Goal: Transaction & Acquisition: Purchase product/service

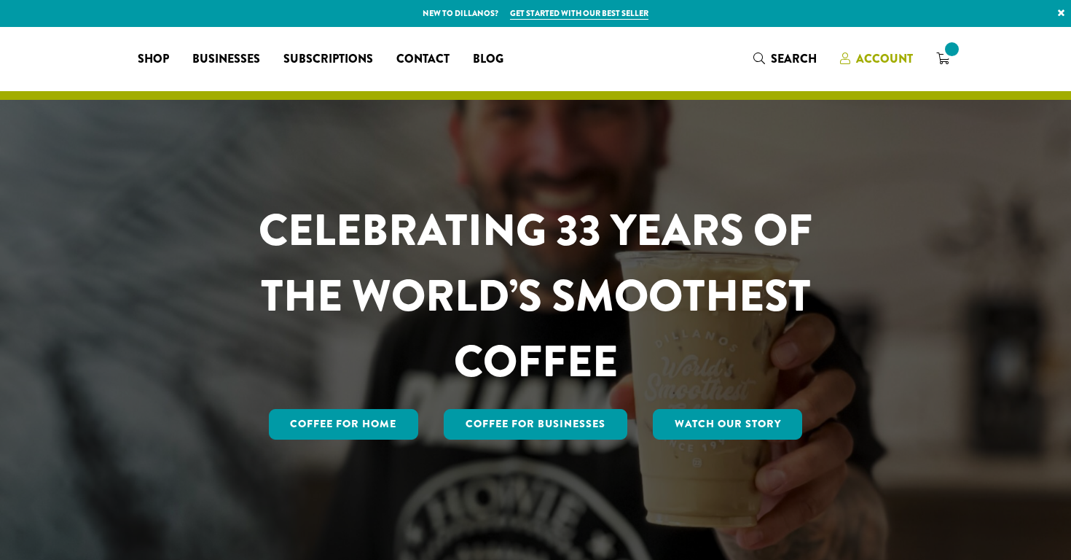
click at [894, 57] on span "Account" at bounding box center [884, 58] width 57 height 17
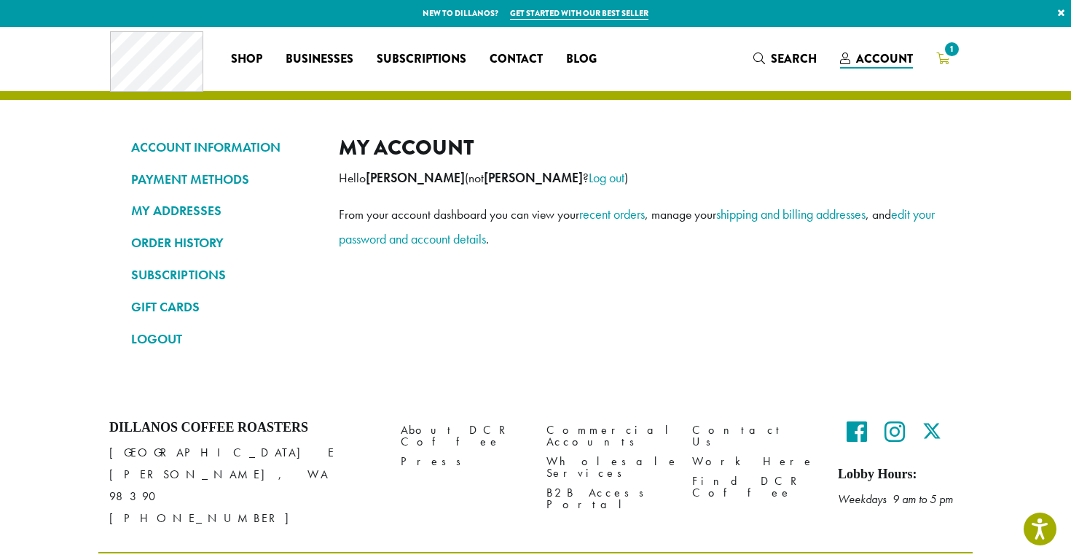
click at [946, 57] on span "1" at bounding box center [952, 49] width 20 height 20
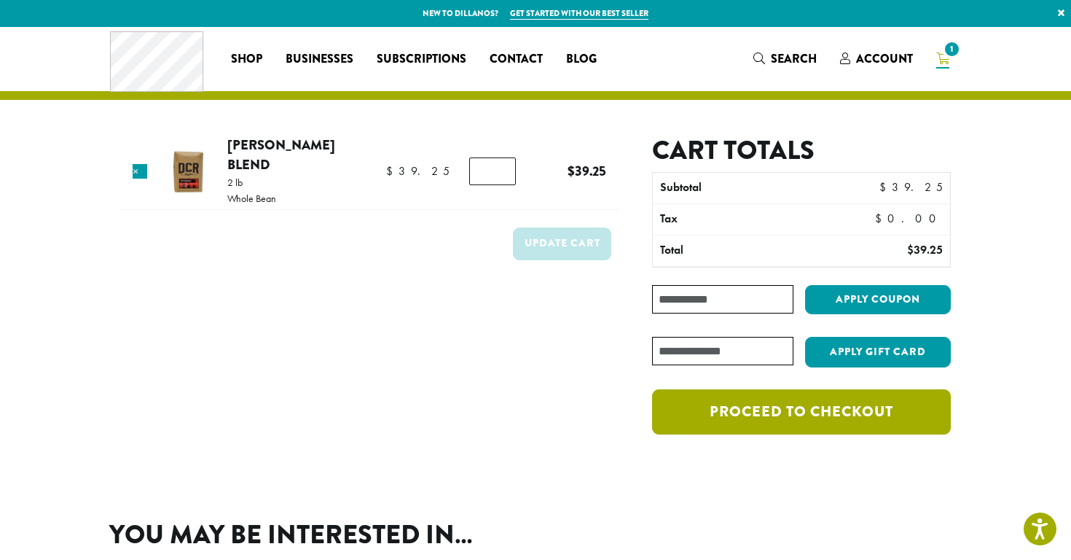
click at [845, 419] on link "Proceed to checkout" at bounding box center [801, 411] width 299 height 45
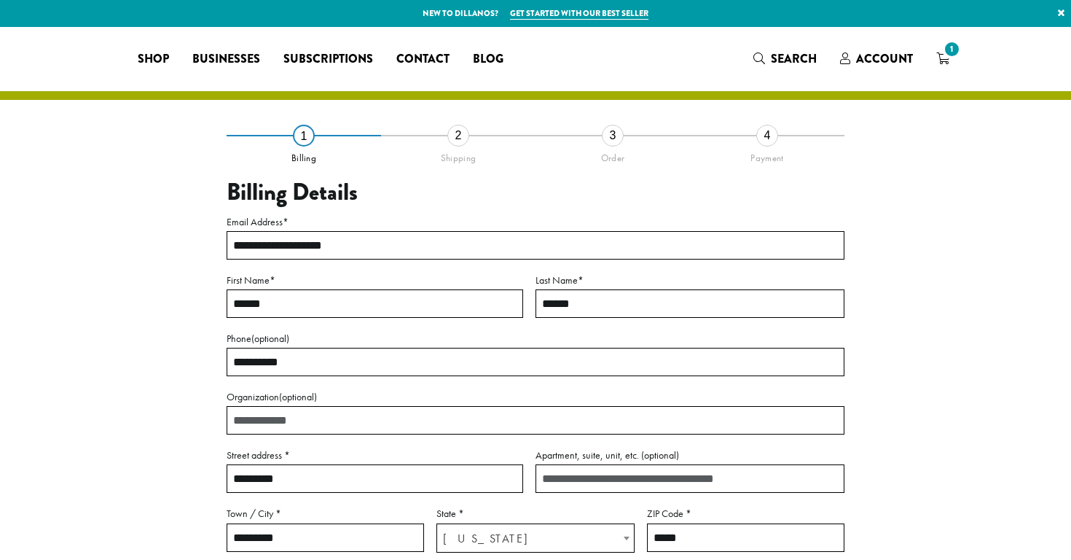
select select "**"
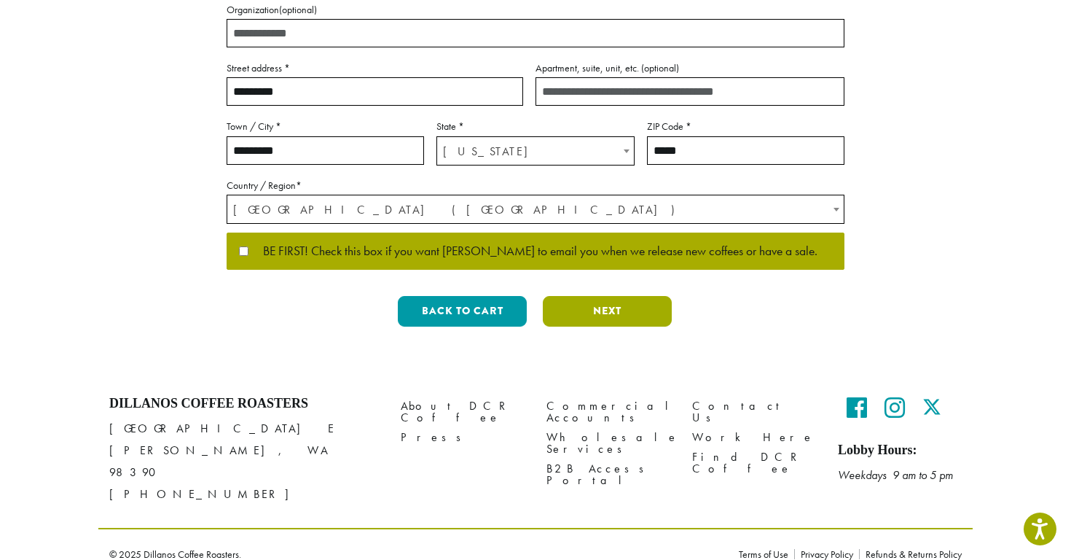
click at [593, 305] on button "Next" at bounding box center [607, 311] width 129 height 31
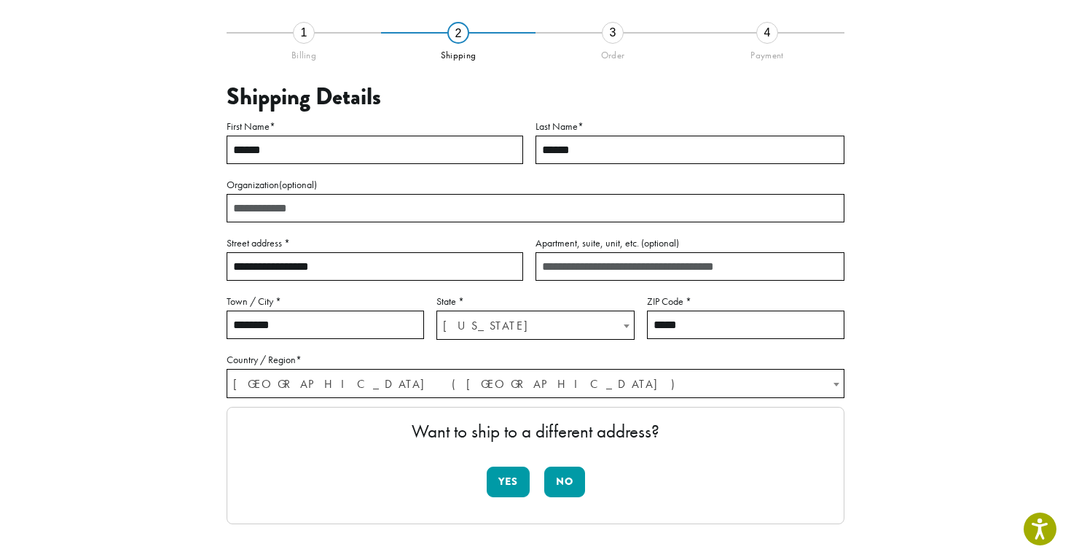
scroll to position [83, 0]
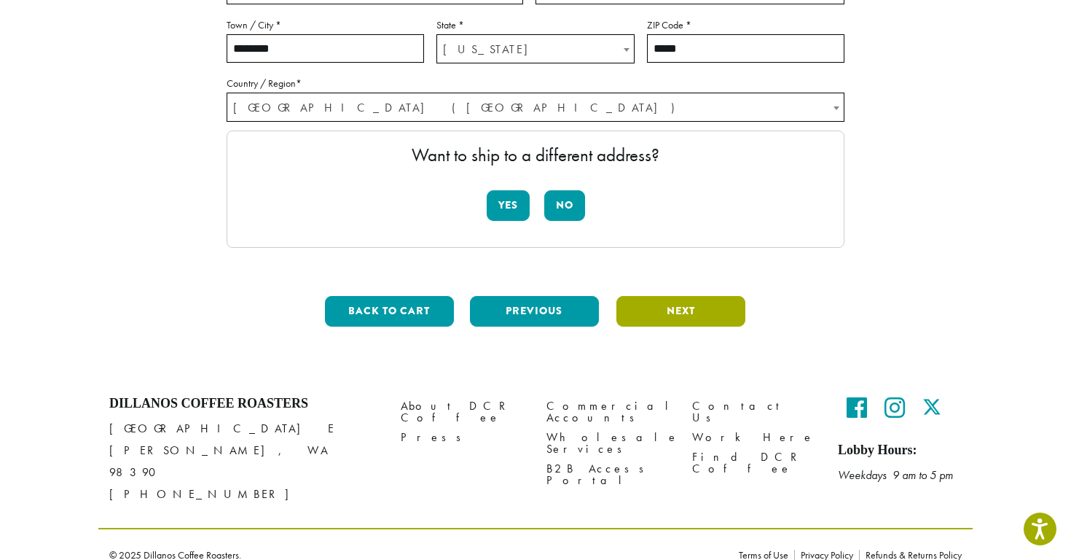
click at [661, 300] on button "Next" at bounding box center [681, 311] width 129 height 31
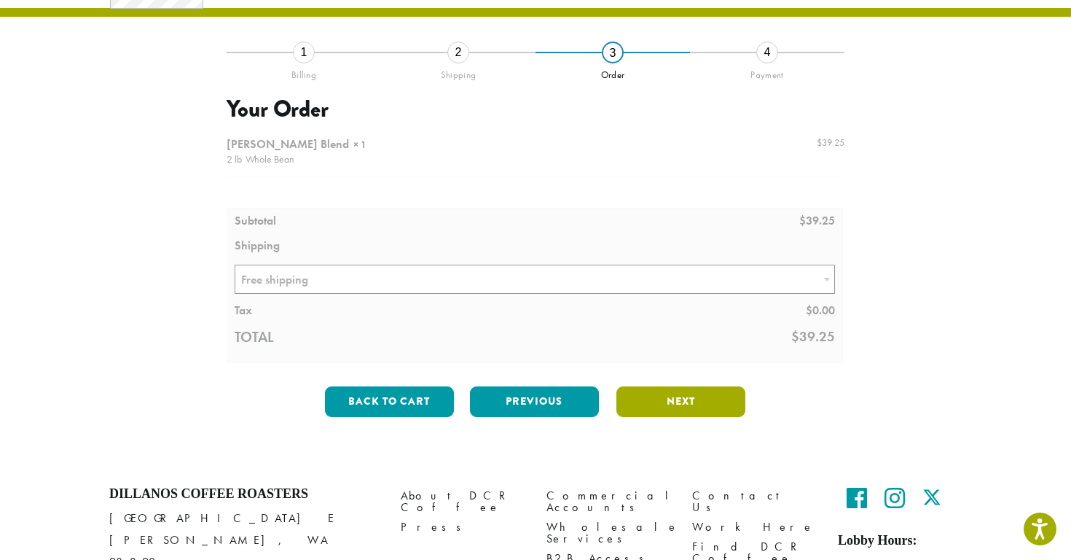
click at [670, 406] on button "Next" at bounding box center [681, 401] width 129 height 31
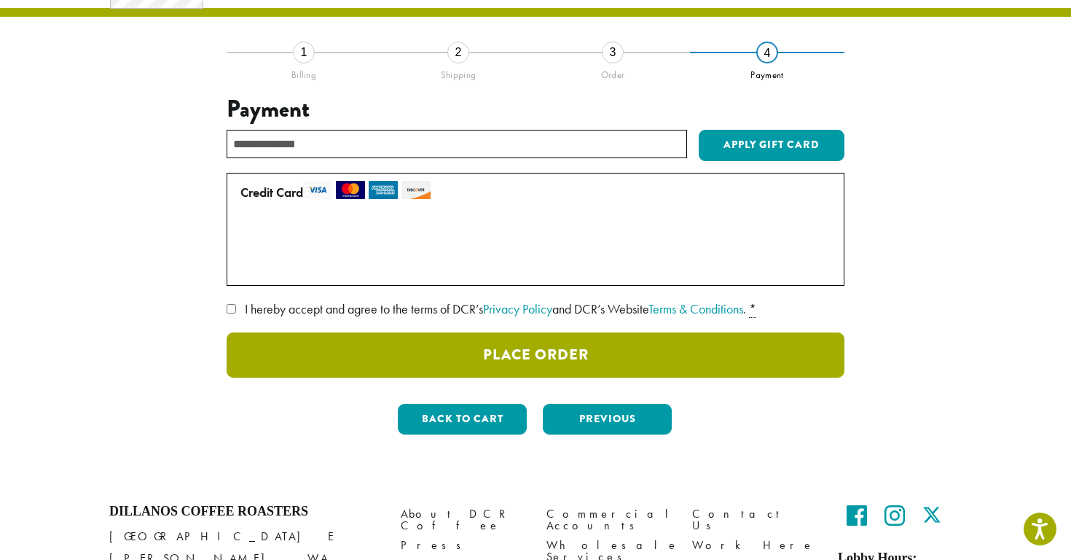
click at [541, 359] on button "Place Order" at bounding box center [536, 354] width 618 height 45
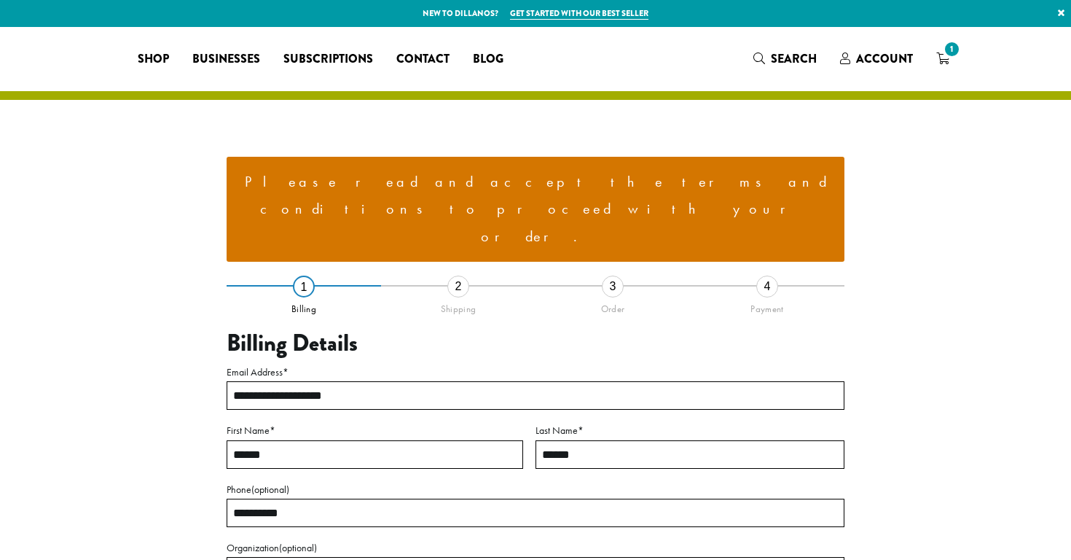
select select "**"
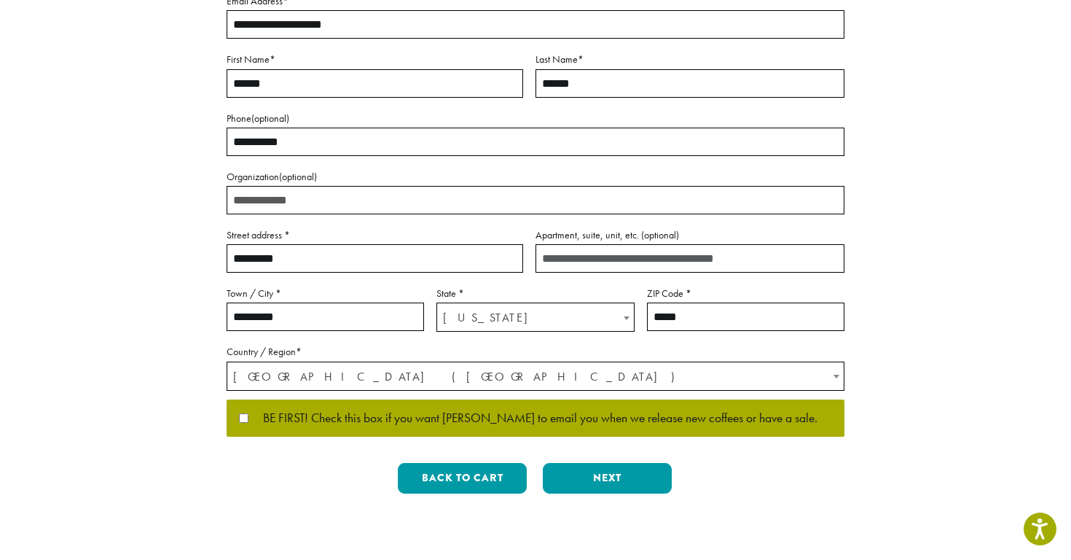
scroll to position [372, 0]
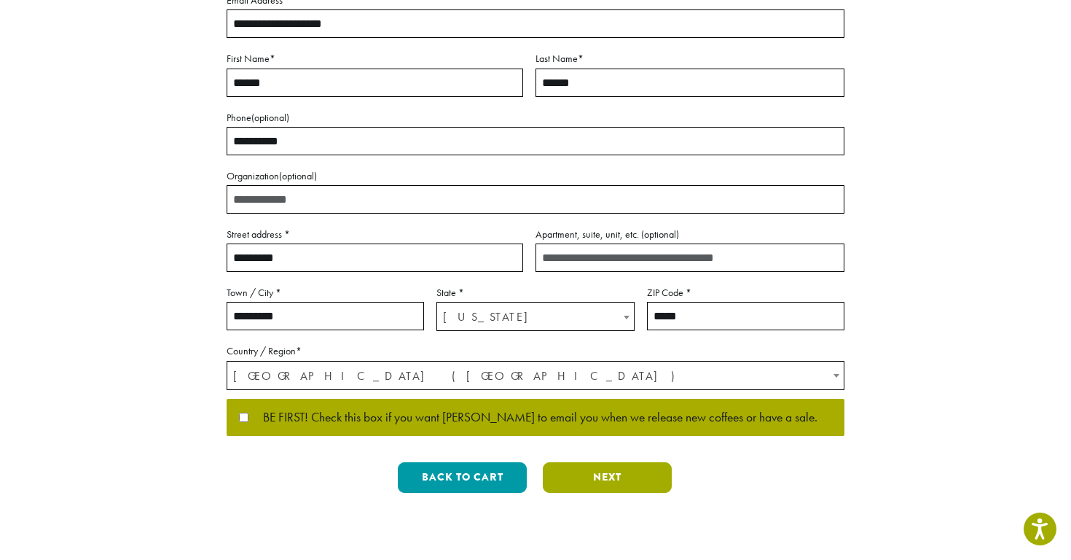
click at [586, 462] on button "Next" at bounding box center [607, 477] width 129 height 31
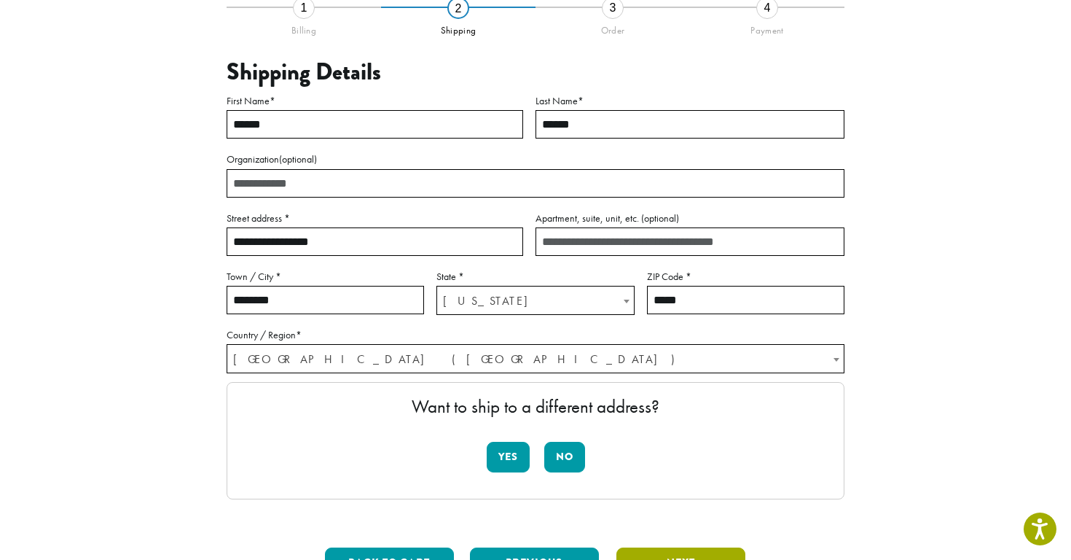
scroll to position [277, 0]
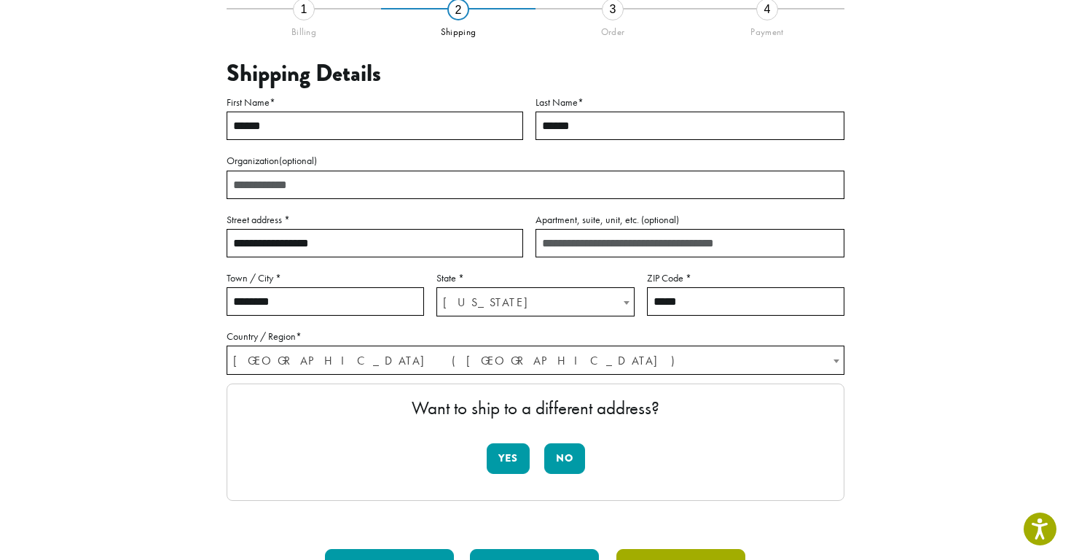
click at [658, 549] on button "Next" at bounding box center [681, 564] width 129 height 31
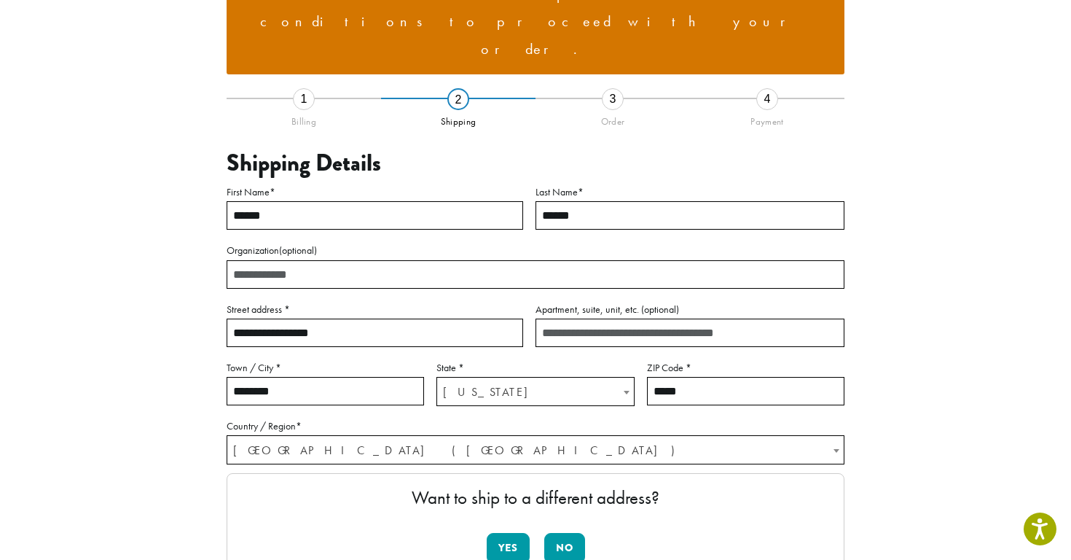
scroll to position [179, 0]
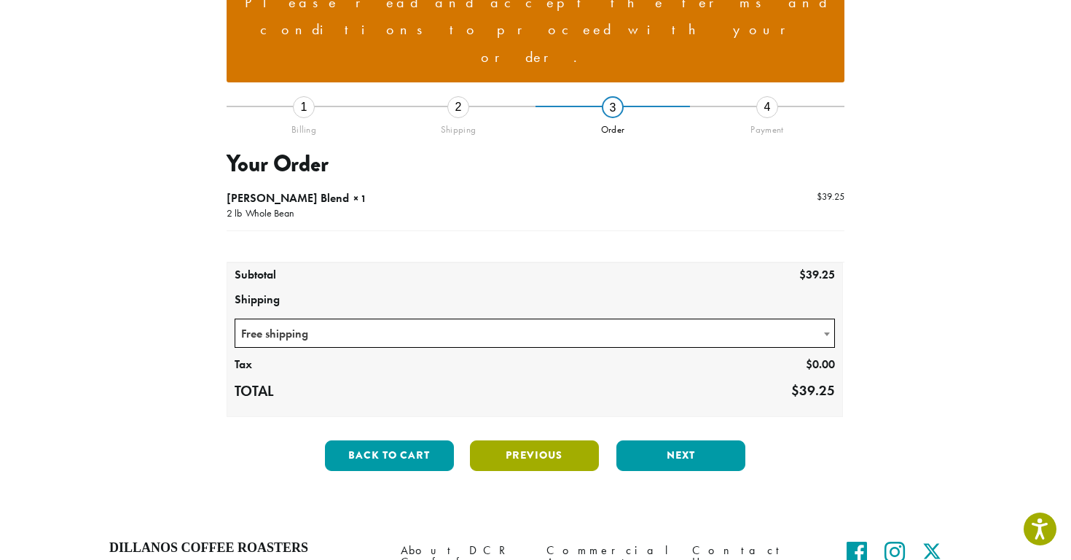
click at [489, 440] on button "Previous" at bounding box center [534, 455] width 129 height 31
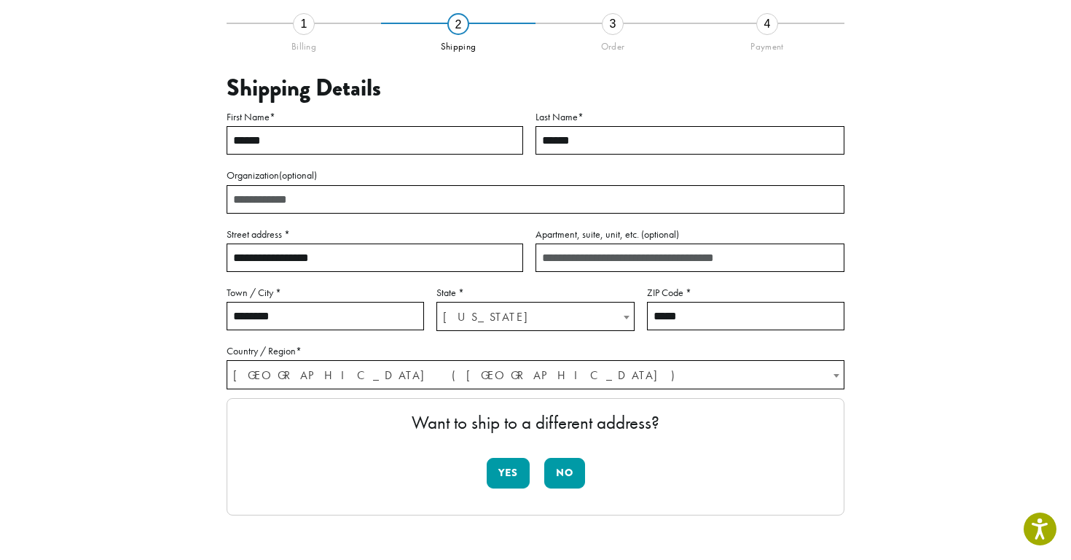
scroll to position [264, 0]
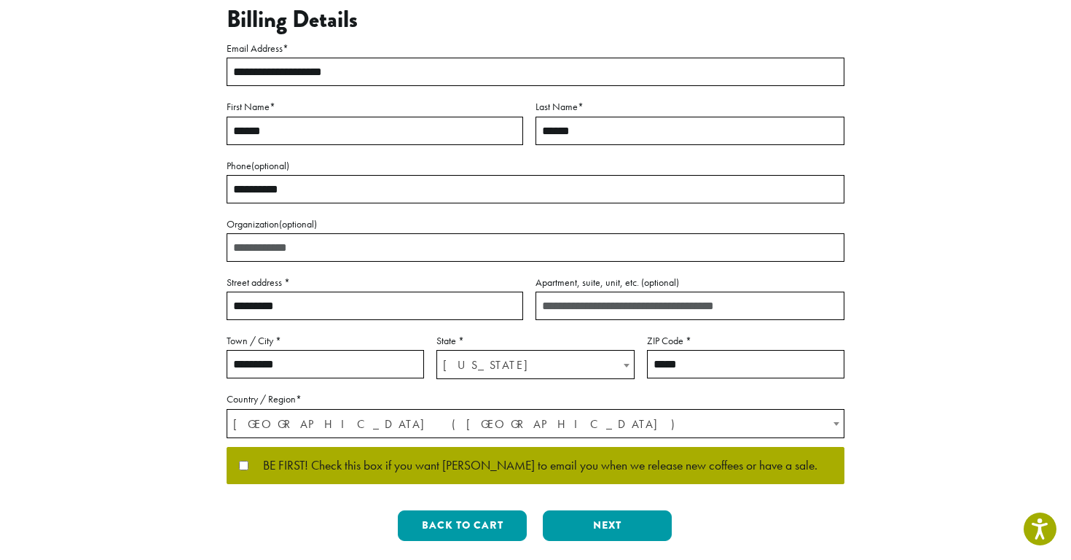
scroll to position [345, 0]
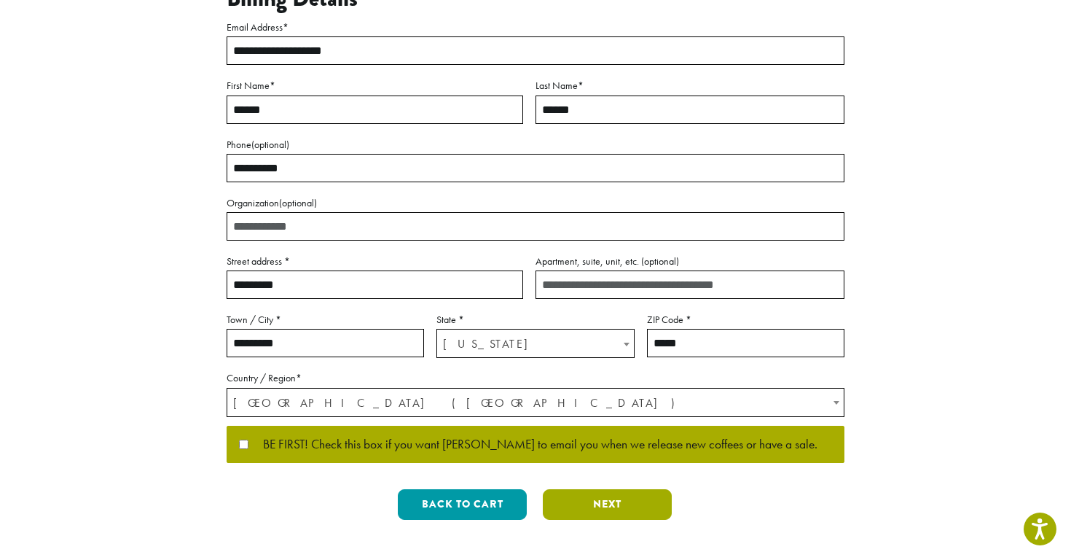
click at [619, 489] on button "Next" at bounding box center [607, 504] width 129 height 31
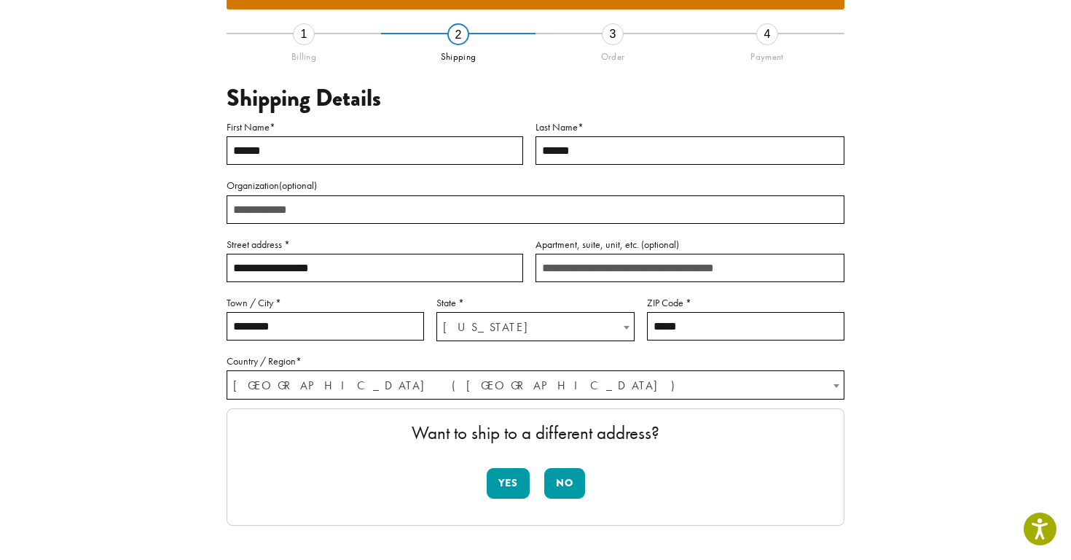
scroll to position [260, 0]
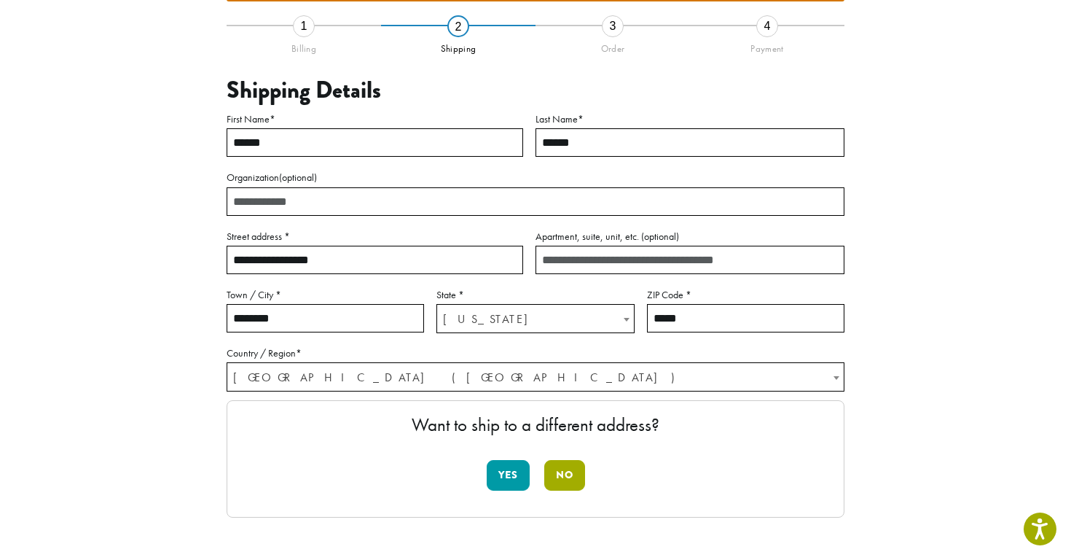
click at [573, 460] on button "No" at bounding box center [564, 475] width 41 height 31
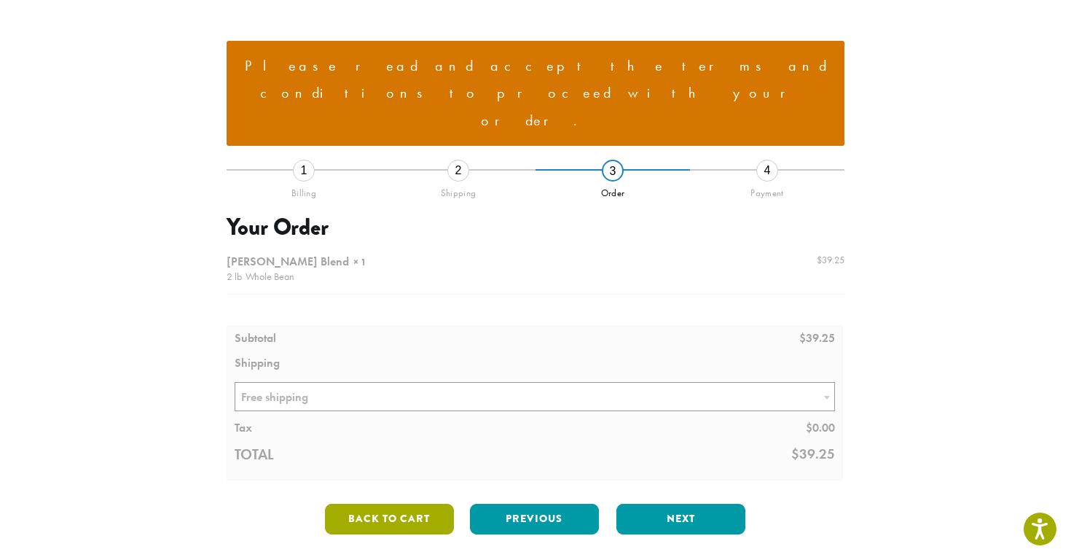
scroll to position [111, 0]
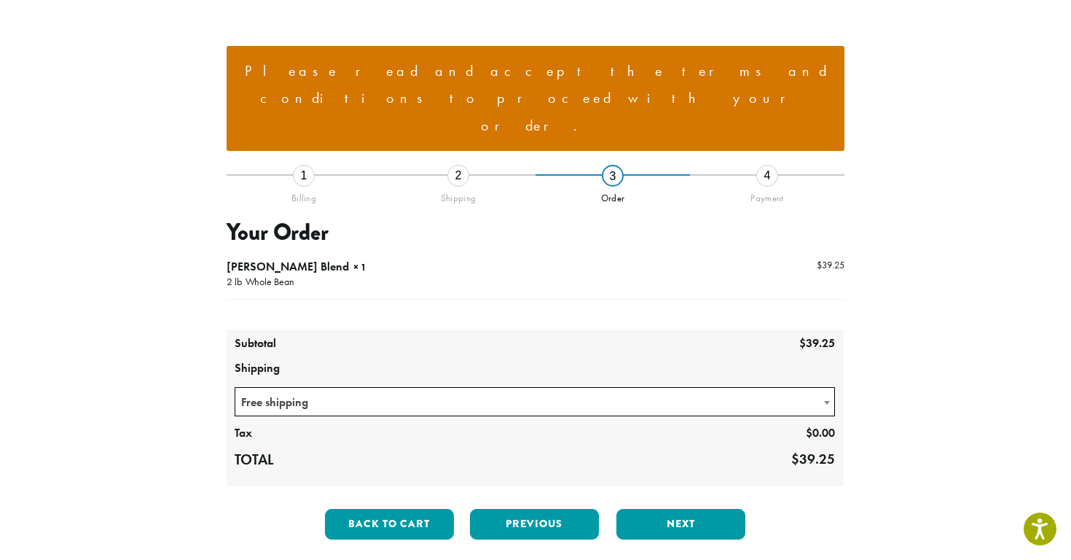
click at [450, 165] on div "2" at bounding box center [458, 176] width 22 height 22
click at [520, 509] on button "Previous" at bounding box center [534, 524] width 129 height 31
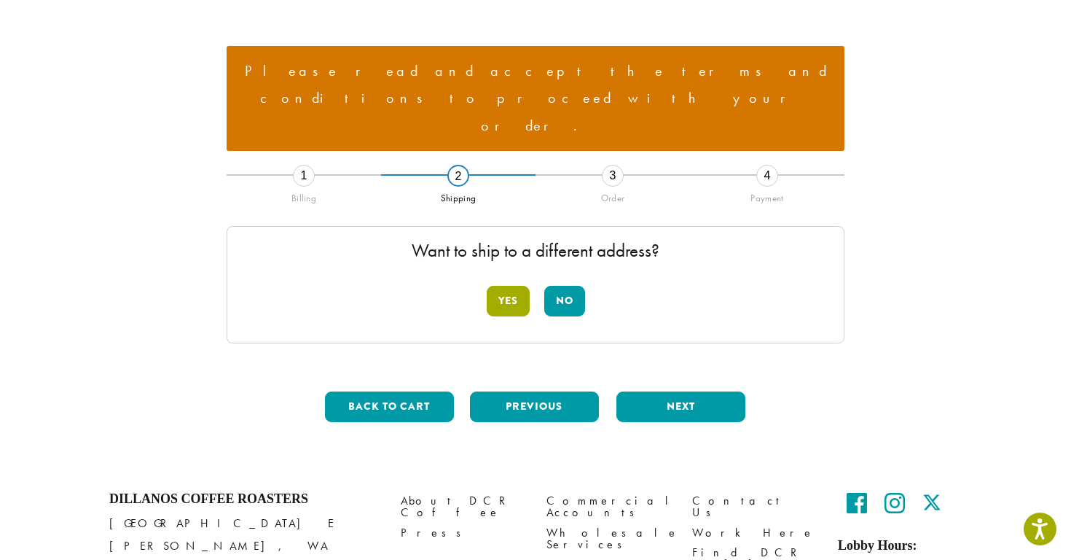
click at [514, 286] on button "Yes" at bounding box center [508, 301] width 43 height 31
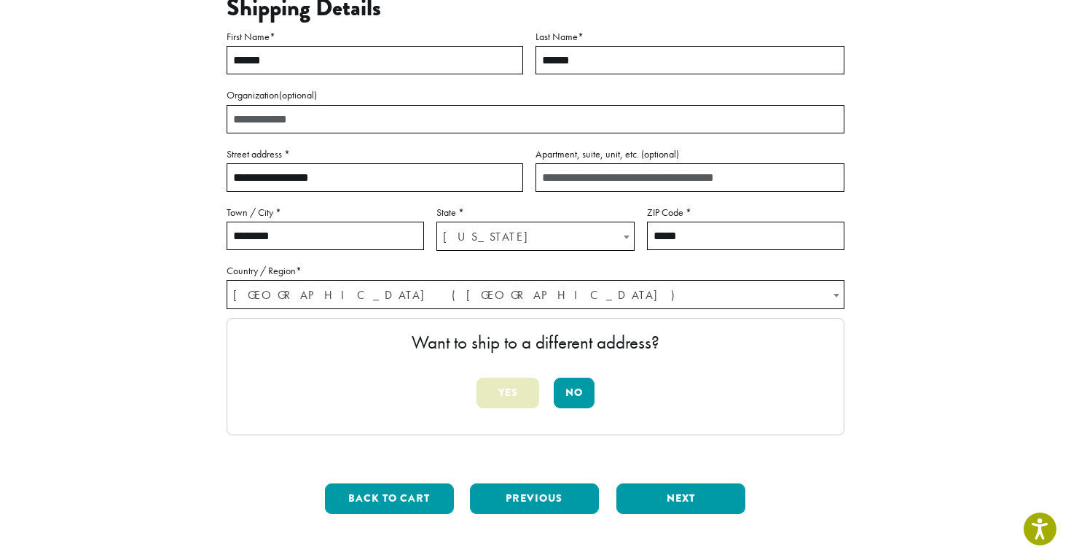
scroll to position [345, 0]
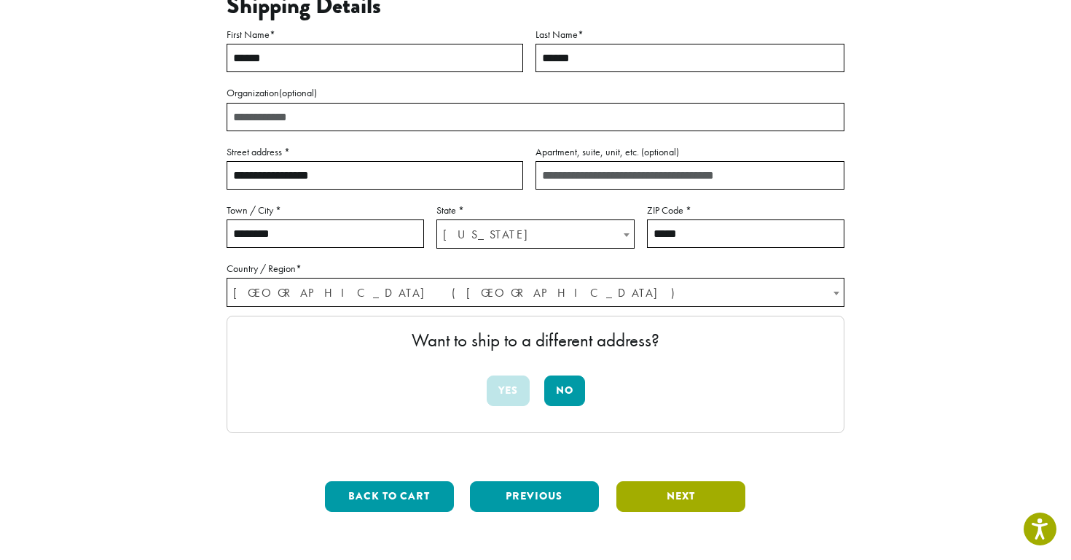
click at [666, 481] on button "Next" at bounding box center [681, 496] width 129 height 31
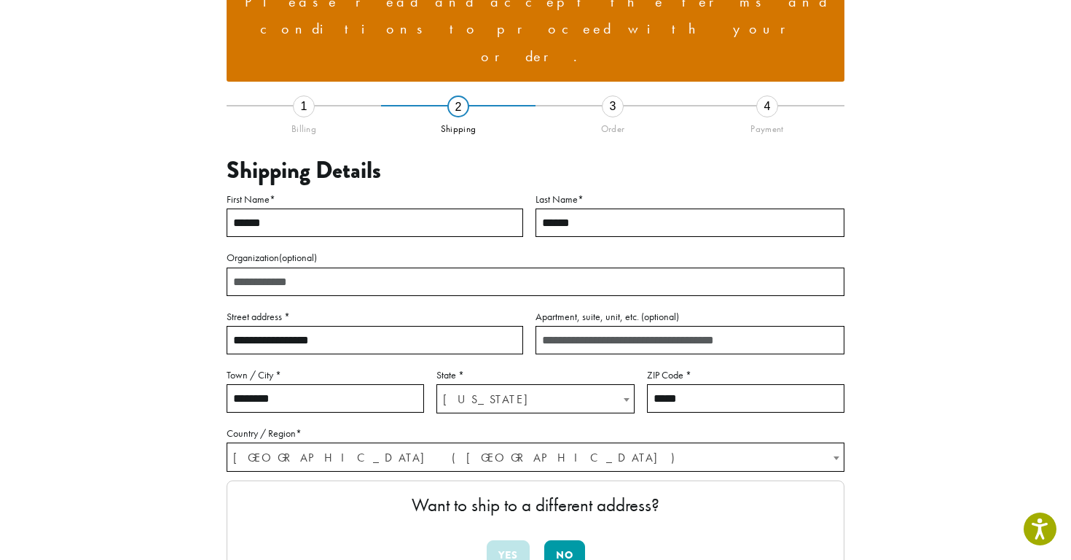
scroll to position [179, 0]
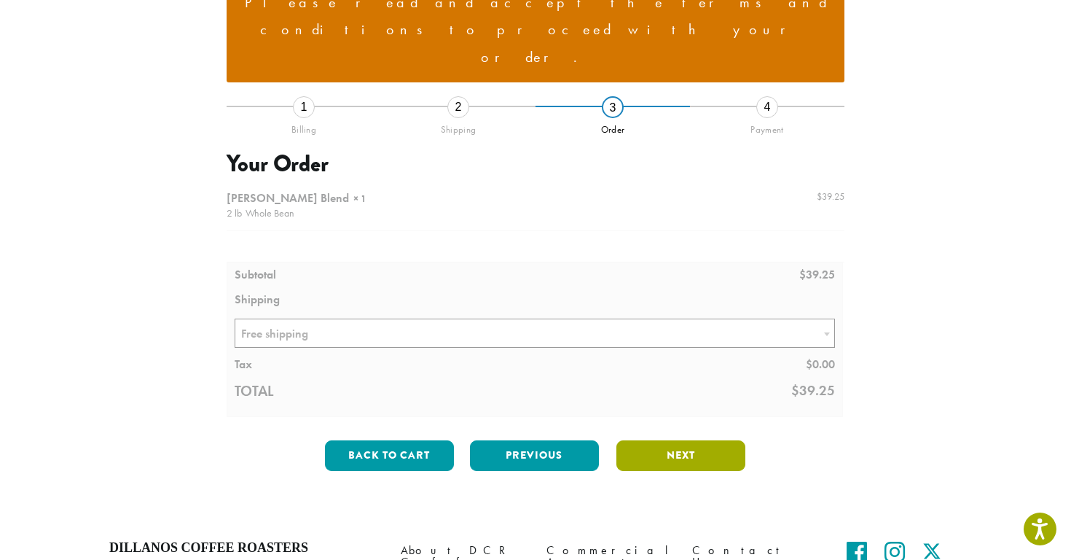
click at [660, 440] on button "Next" at bounding box center [681, 455] width 129 height 31
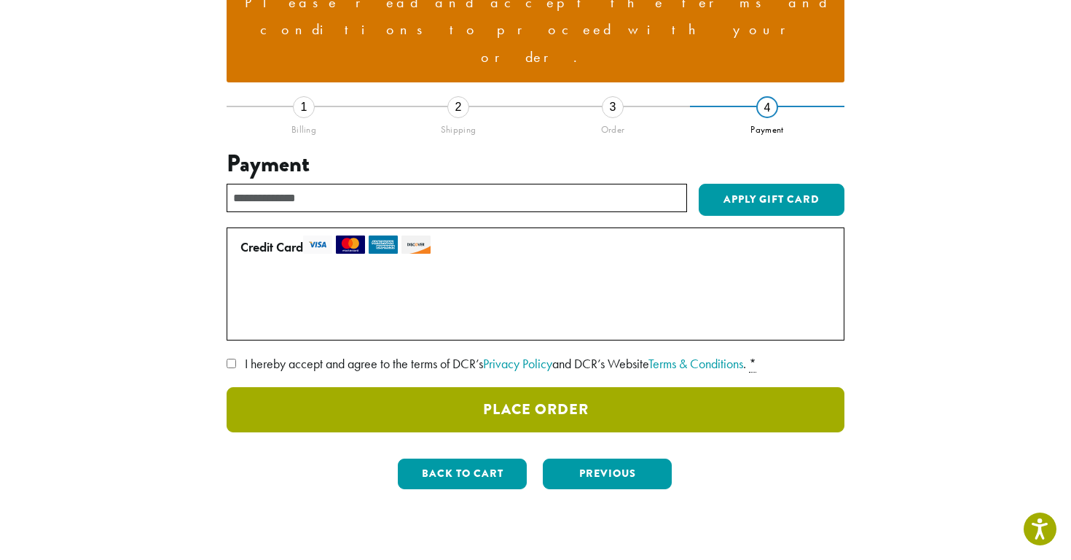
click at [449, 387] on button "Place Order" at bounding box center [536, 409] width 618 height 45
